Goal: Transaction & Acquisition: Purchase product/service

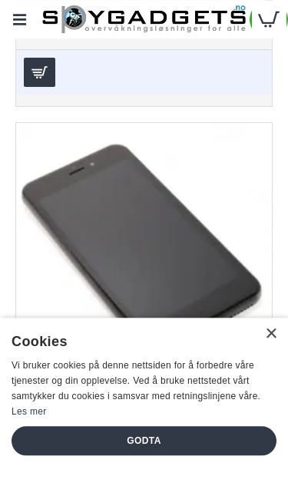
scroll to position [6845, 0]
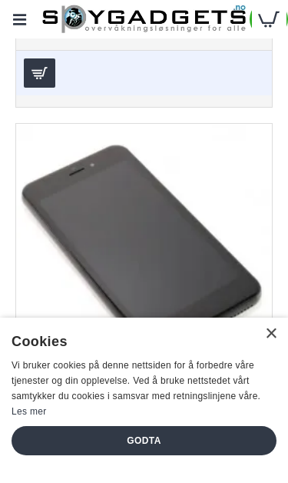
click at [183, 290] on div at bounding box center [144, 252] width 256 height 256
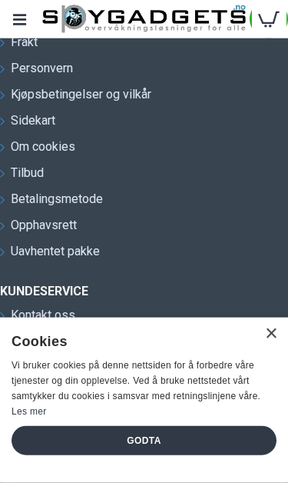
scroll to position [23748, 0]
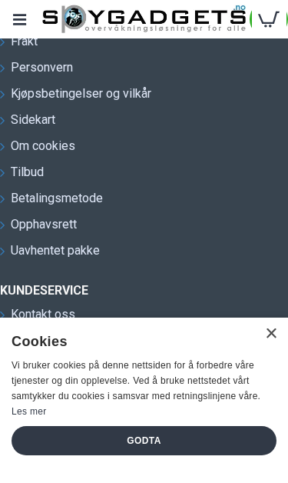
click at [32, 181] on span "Tilbud" at bounding box center [27, 172] width 33 height 18
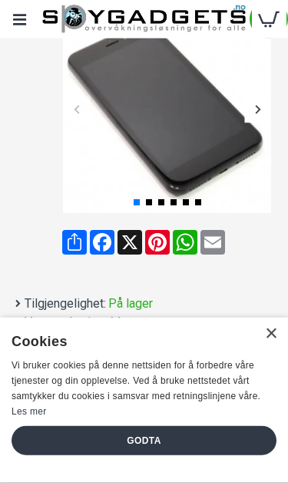
scroll to position [280, 0]
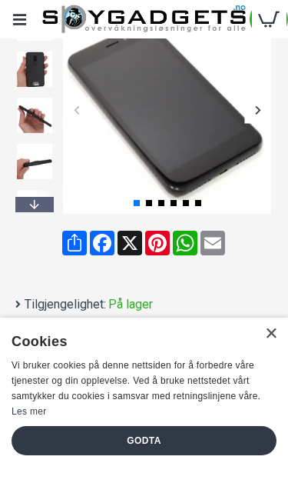
click at [263, 109] on div at bounding box center [257, 109] width 27 height 27
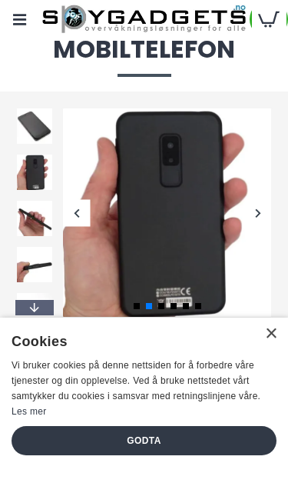
scroll to position [176, 0]
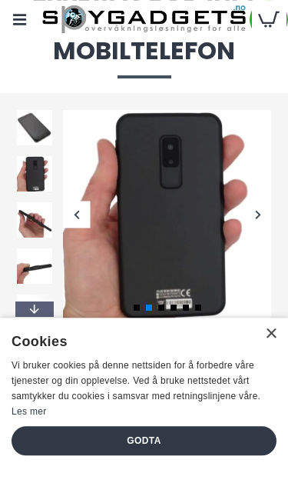
click at [262, 215] on div at bounding box center [257, 214] width 27 height 27
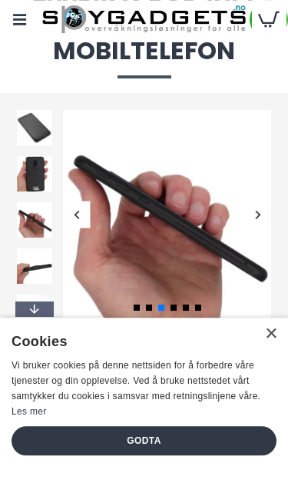
click at [254, 216] on div at bounding box center [257, 214] width 27 height 27
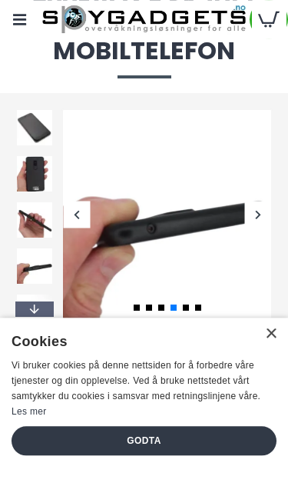
click at [256, 218] on div at bounding box center [257, 214] width 27 height 27
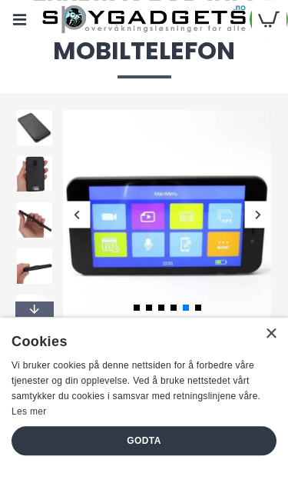
click at [262, 207] on div at bounding box center [257, 214] width 27 height 27
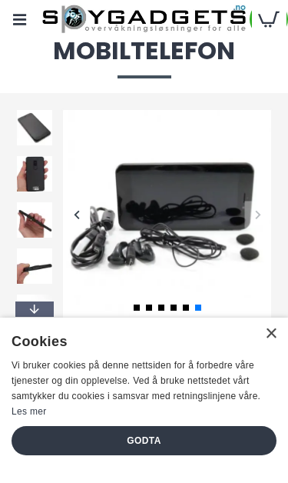
click at [253, 204] on div at bounding box center [257, 214] width 27 height 27
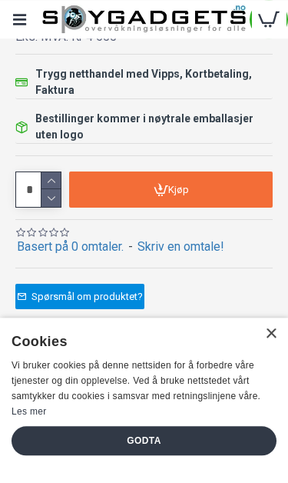
scroll to position [747, 0]
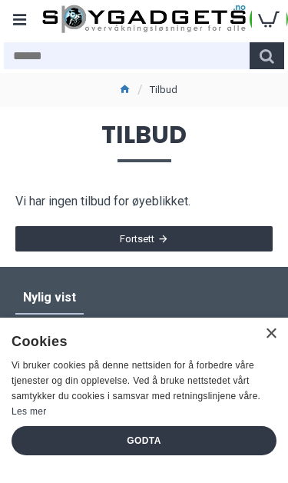
click at [16, 26] on div "Menu" at bounding box center [19, 19] width 38 height 38
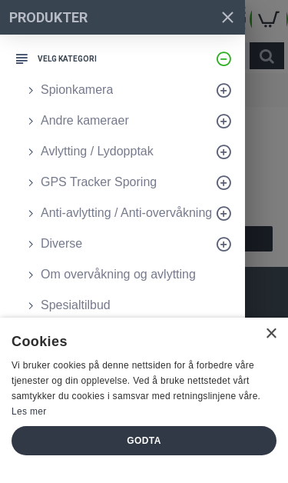
click at [229, 90] on icon at bounding box center [223, 90] width 15 height 16
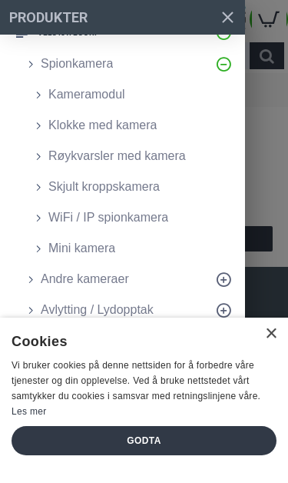
scroll to position [25, 0]
click at [140, 215] on span "WiFi / IP spionkamera" at bounding box center [108, 218] width 120 height 18
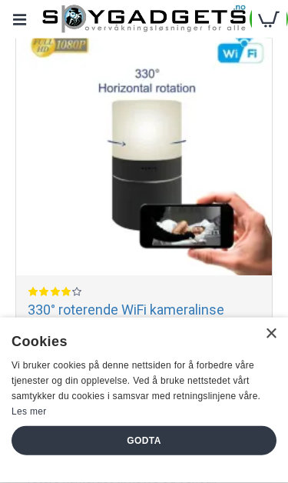
scroll to position [1223, 0]
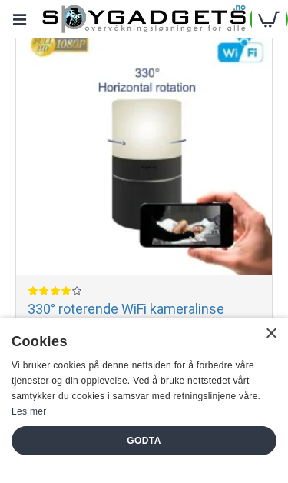
click at [201, 182] on div at bounding box center [144, 146] width 256 height 256
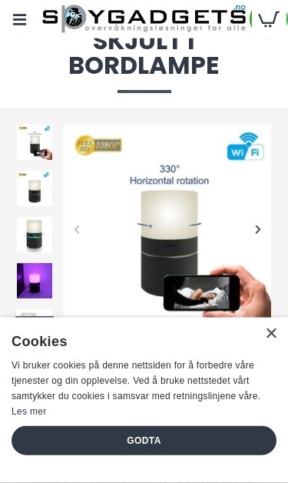
scroll to position [162, 0]
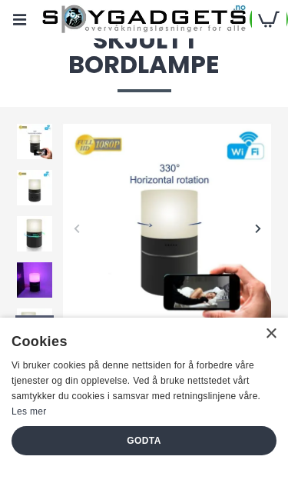
click at [256, 232] on div at bounding box center [257, 227] width 27 height 27
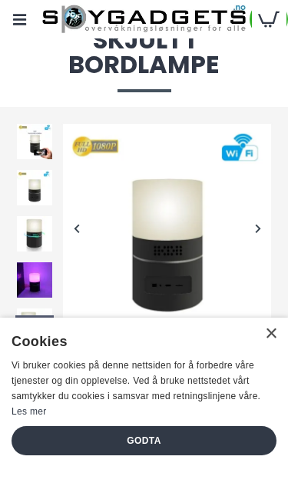
click at [259, 237] on div at bounding box center [257, 227] width 27 height 27
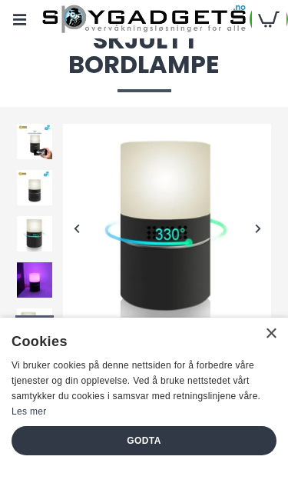
click at [257, 237] on div at bounding box center [257, 227] width 27 height 27
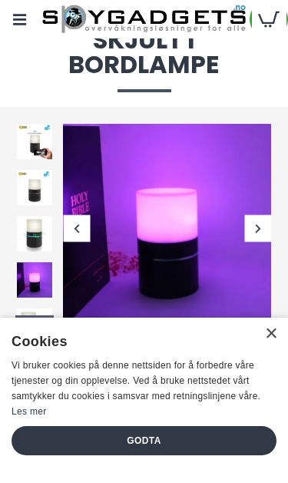
click at [260, 229] on div at bounding box center [257, 227] width 27 height 27
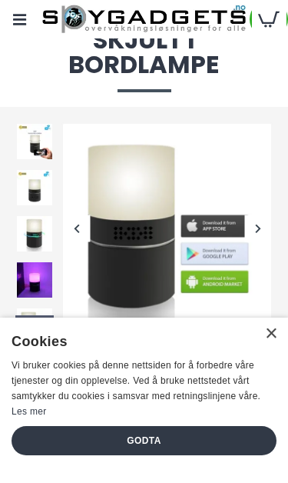
click at [270, 220] on div at bounding box center [257, 227] width 27 height 27
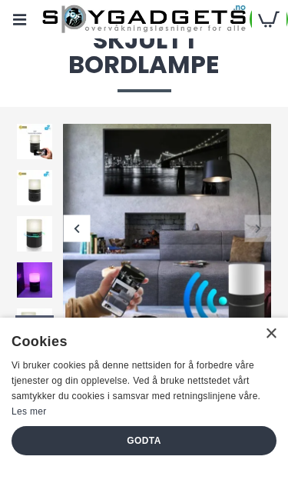
click at [50, 234] on img at bounding box center [34, 233] width 38 height 38
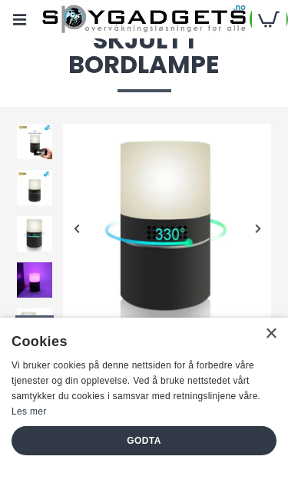
click at [35, 200] on img at bounding box center [34, 187] width 38 height 38
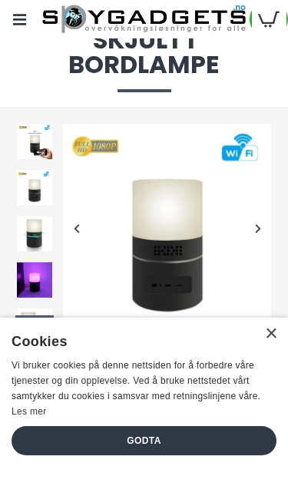
click at [31, 154] on img at bounding box center [34, 141] width 38 height 38
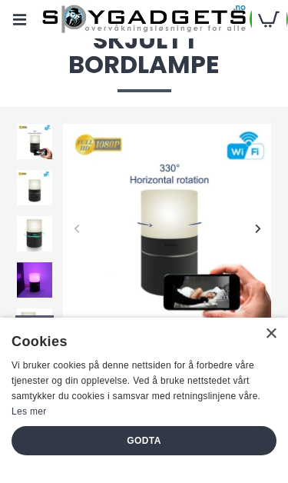
click at [266, 229] on div at bounding box center [257, 227] width 27 height 27
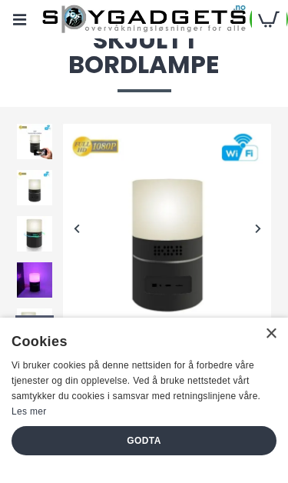
click at [263, 229] on div at bounding box center [257, 227] width 27 height 27
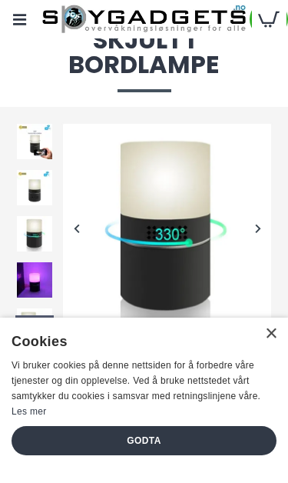
click at [260, 229] on div at bounding box center [257, 227] width 27 height 27
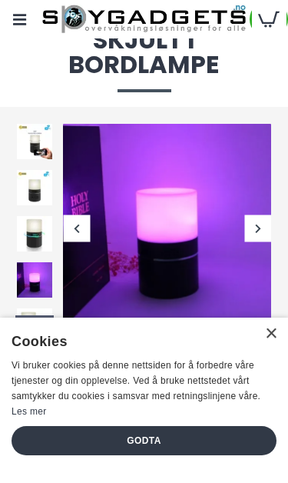
click at [257, 234] on div at bounding box center [257, 227] width 27 height 27
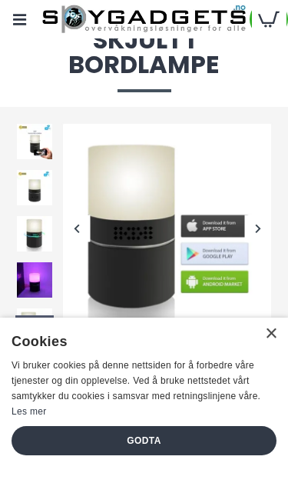
click at [257, 234] on div at bounding box center [257, 227] width 27 height 27
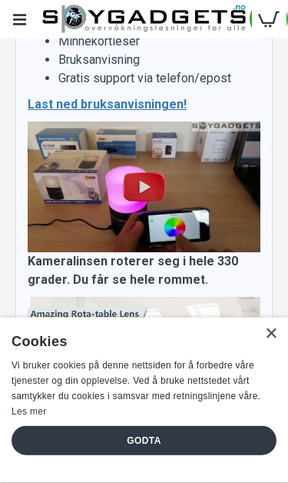
scroll to position [2792, 0]
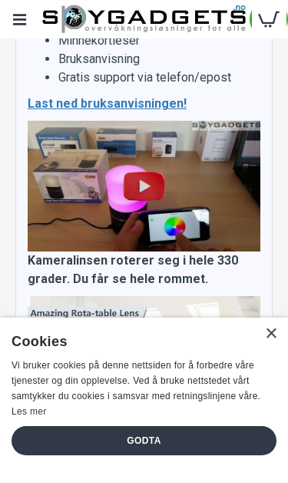
click at [158, 161] on img at bounding box center [144, 185] width 49 height 49
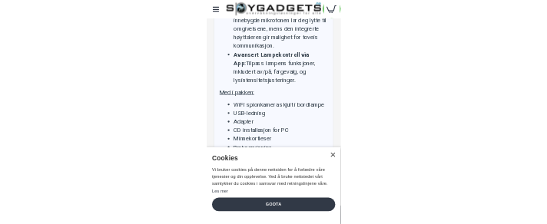
scroll to position [2316, 0]
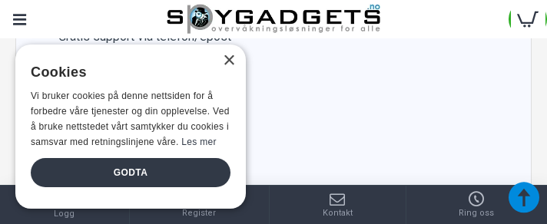
click at [230, 67] on div "×" at bounding box center [229, 61] width 12 height 12
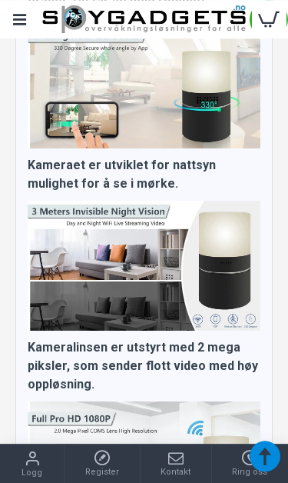
scroll to position [3025, 0]
